Goal: Information Seeking & Learning: Check status

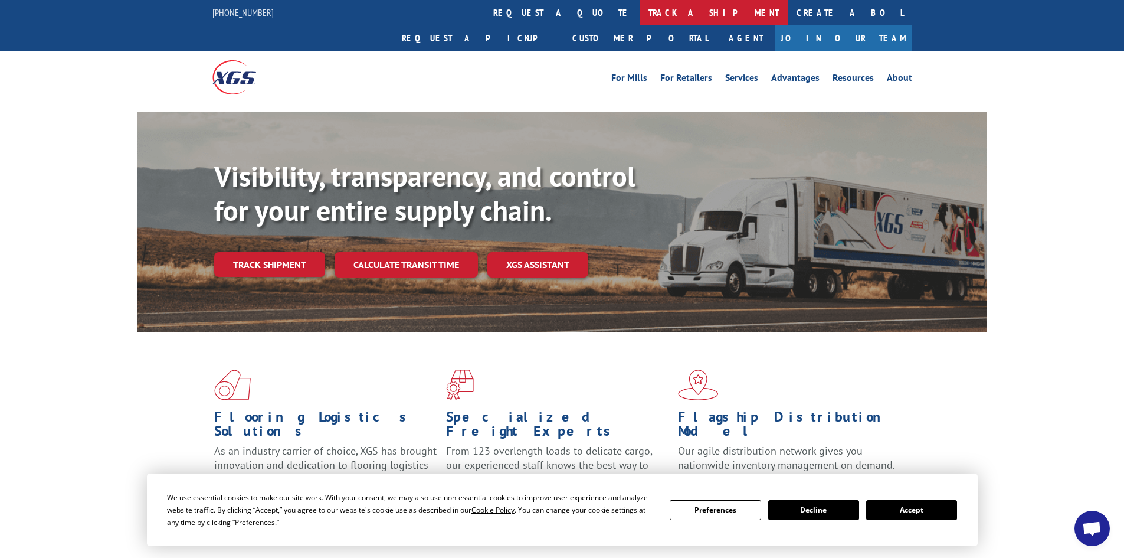
click at [640, 12] on link "track a shipment" at bounding box center [714, 12] width 148 height 25
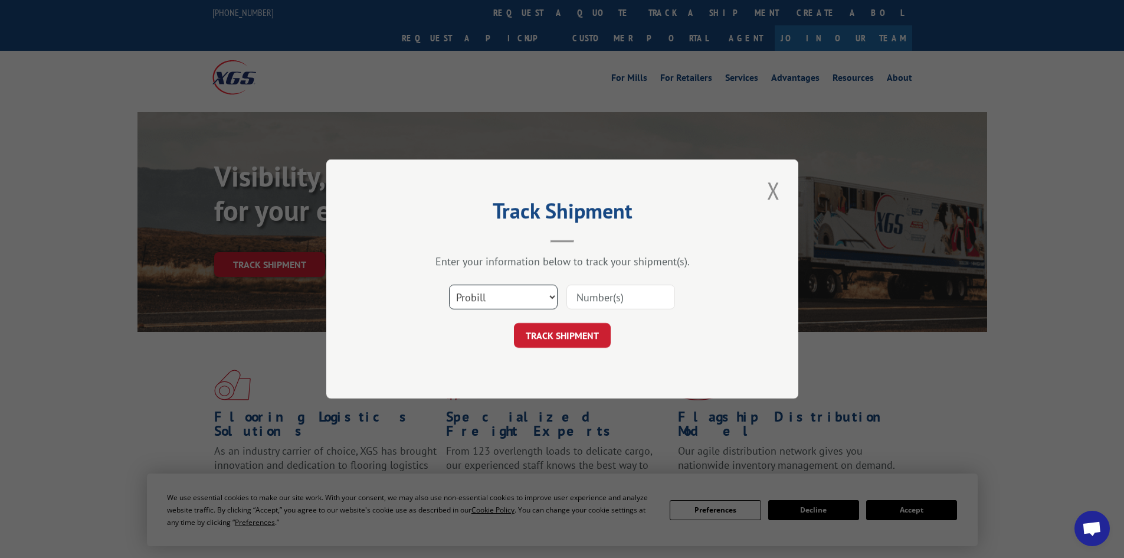
click at [543, 299] on select "Select category... Probill BOL PO" at bounding box center [503, 296] width 109 height 25
select select "po"
click at [449, 284] on select "Select category... Probill BOL PO" at bounding box center [503, 296] width 109 height 25
click at [609, 289] on input at bounding box center [620, 296] width 109 height 25
paste input "03533913"
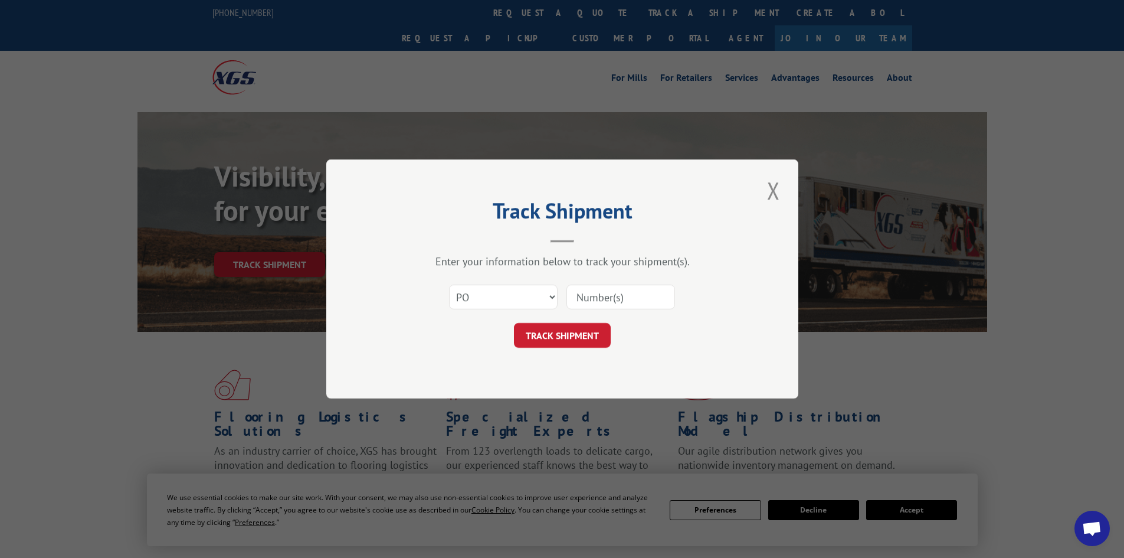
type input "03533913"
click button "TRACK SHIPMENT" at bounding box center [562, 335] width 97 height 25
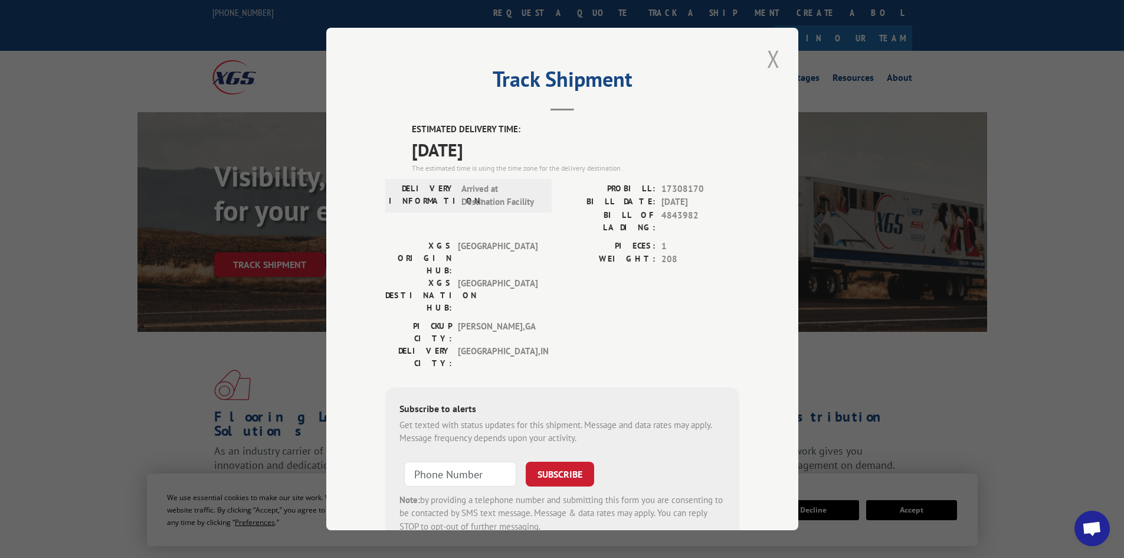
click at [763, 59] on button "Close modal" at bounding box center [773, 58] width 20 height 32
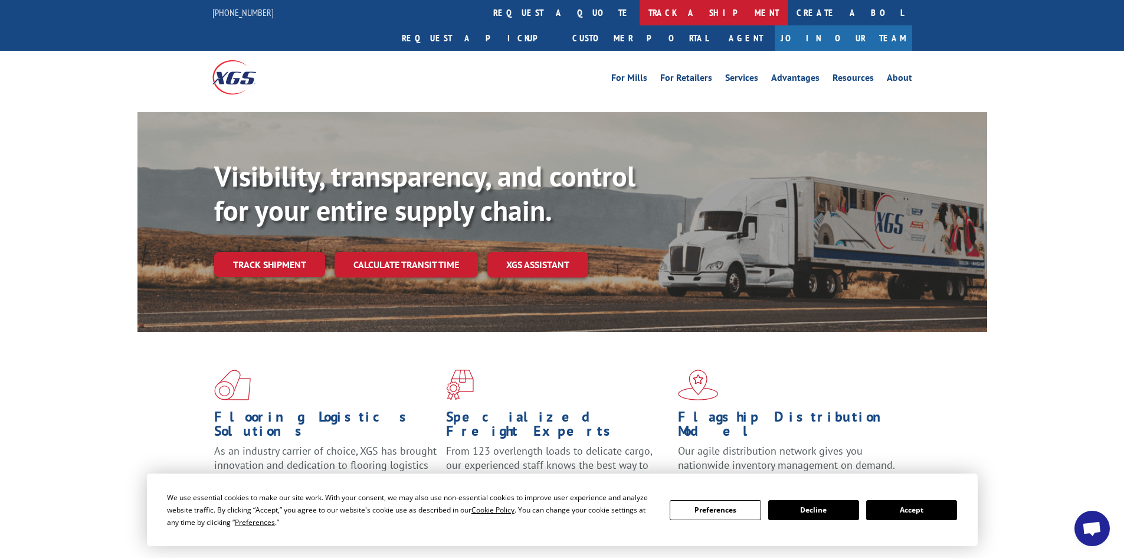
click at [640, 17] on link "track a shipment" at bounding box center [714, 12] width 148 height 25
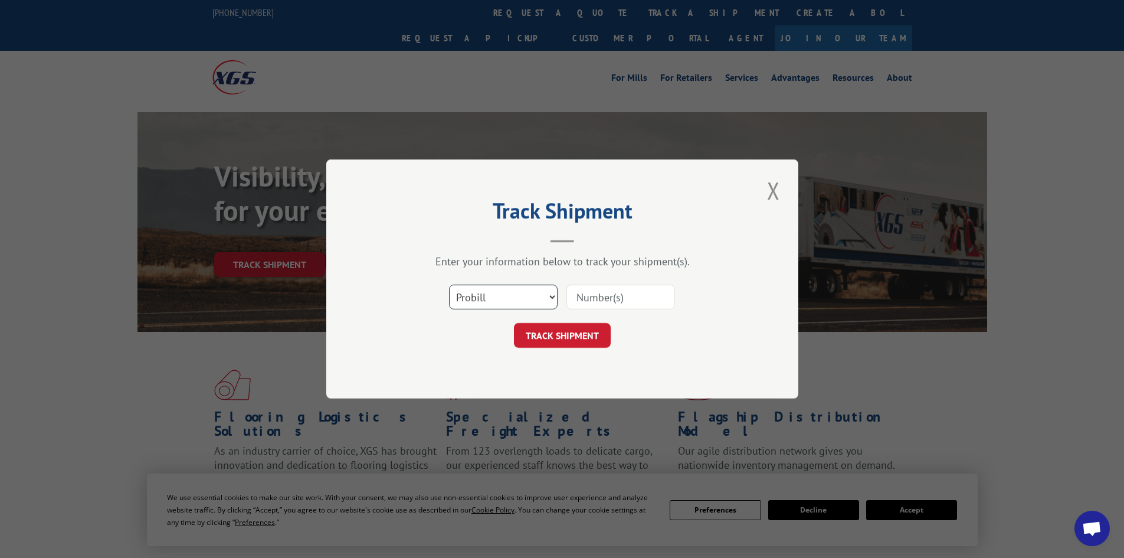
click at [510, 289] on select "Select category... Probill BOL PO" at bounding box center [503, 296] width 109 height 25
select select "po"
click at [449, 284] on select "Select category... Probill BOL PO" at bounding box center [503, 296] width 109 height 25
click at [621, 283] on div "Select category... Probill BOL PO" at bounding box center [562, 296] width 354 height 39
click at [634, 293] on input at bounding box center [620, 296] width 109 height 25
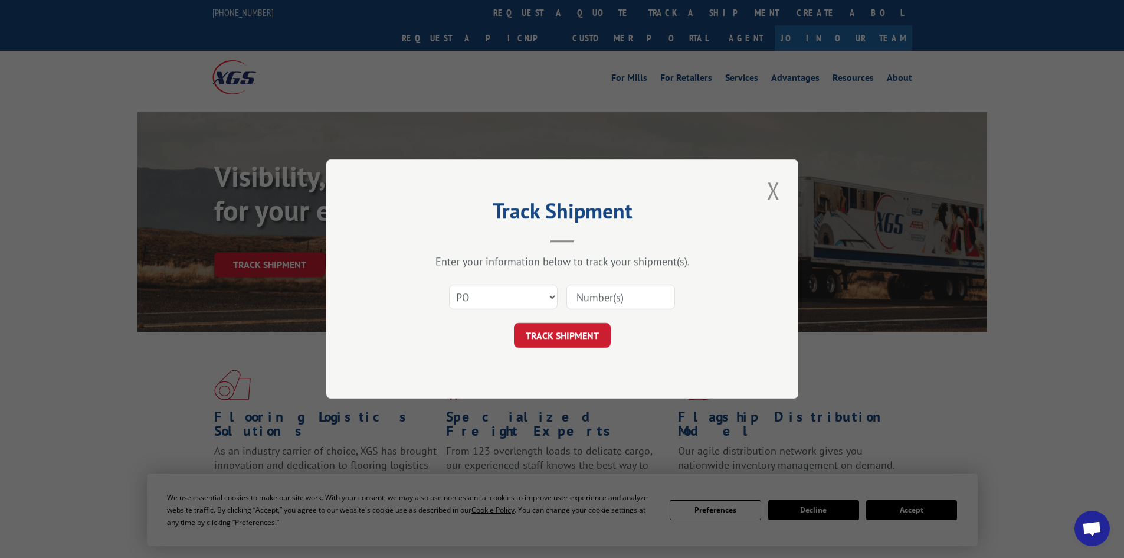
paste input "03533920"
type input "03533920"
click at [514, 323] on button "TRACK SHIPMENT" at bounding box center [562, 335] width 97 height 25
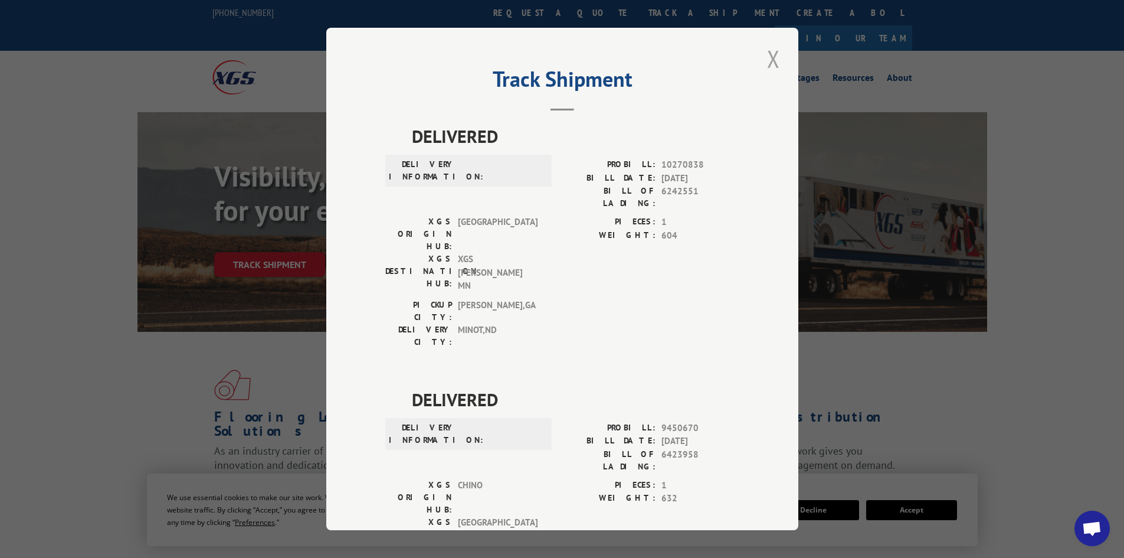
click at [766, 60] on button "Close modal" at bounding box center [773, 58] width 20 height 32
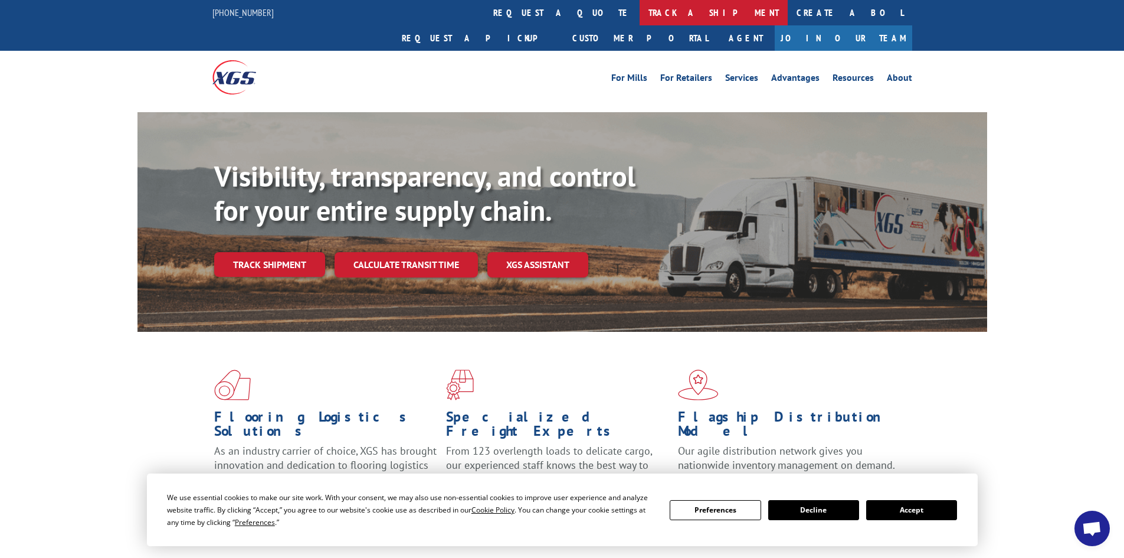
click at [640, 6] on link "track a shipment" at bounding box center [714, 12] width 148 height 25
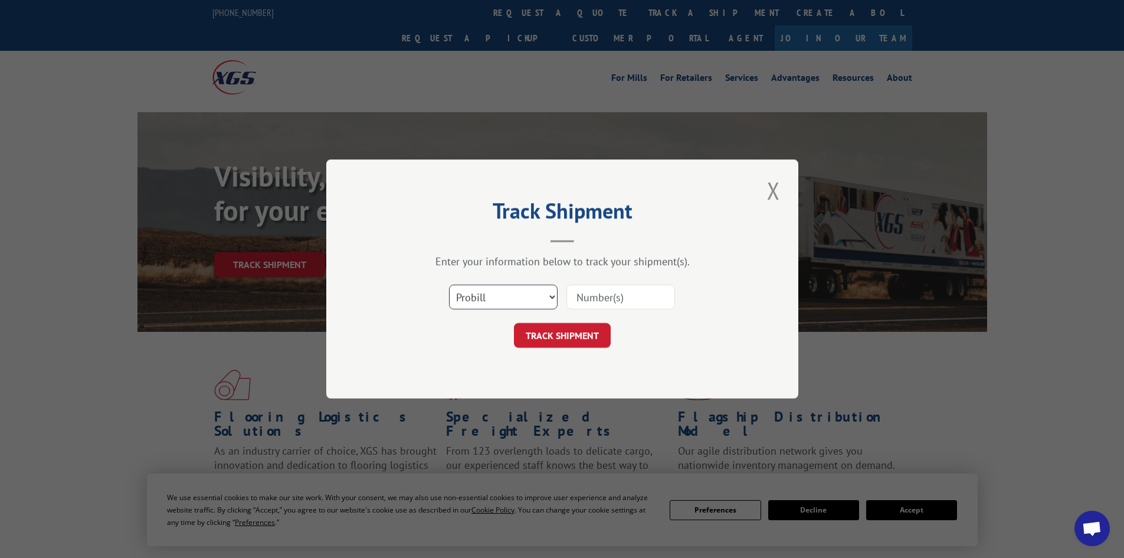
click at [521, 291] on select "Select category... Probill BOL PO" at bounding box center [503, 296] width 109 height 25
select select "po"
click at [449, 284] on select "Select category... Probill BOL PO" at bounding box center [503, 296] width 109 height 25
click at [632, 301] on input at bounding box center [620, 296] width 109 height 25
paste input "03533920"
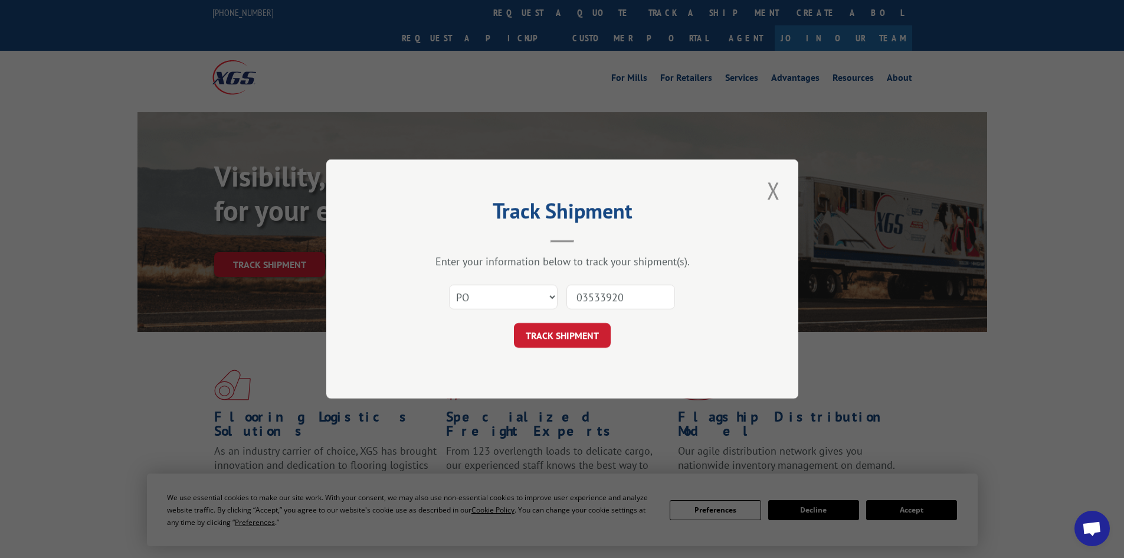
type input "03533920"
click at [565, 322] on form "Select category... Probill BOL PO 03533920 TRACK SHIPMENT" at bounding box center [562, 312] width 354 height 70
click at [567, 340] on button "TRACK SHIPMENT" at bounding box center [562, 335] width 97 height 25
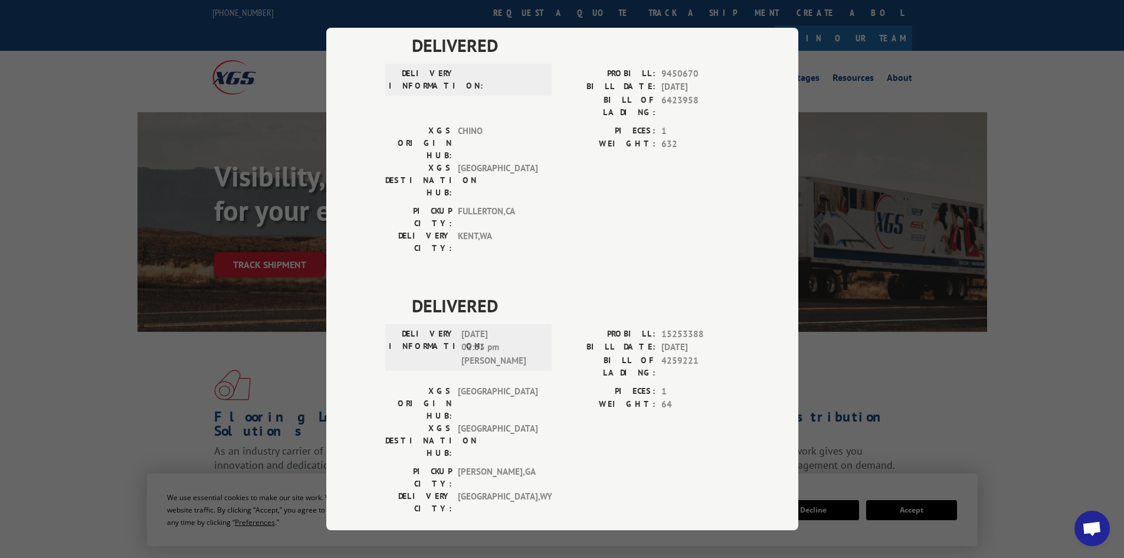
scroll to position [413, 0]
